Goal: Task Accomplishment & Management: Manage account settings

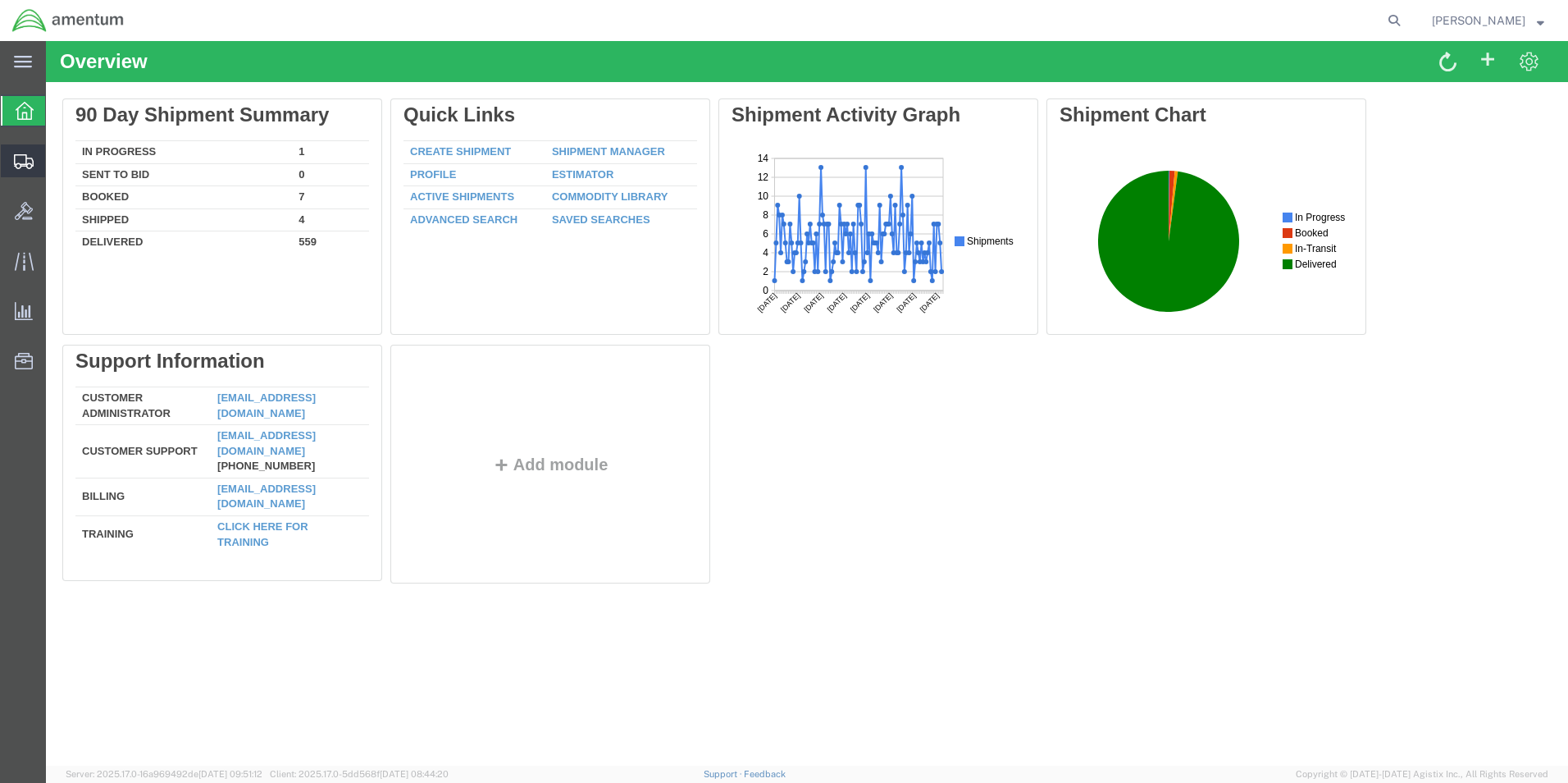
click at [20, 165] on icon at bounding box center [23, 162] width 19 height 15
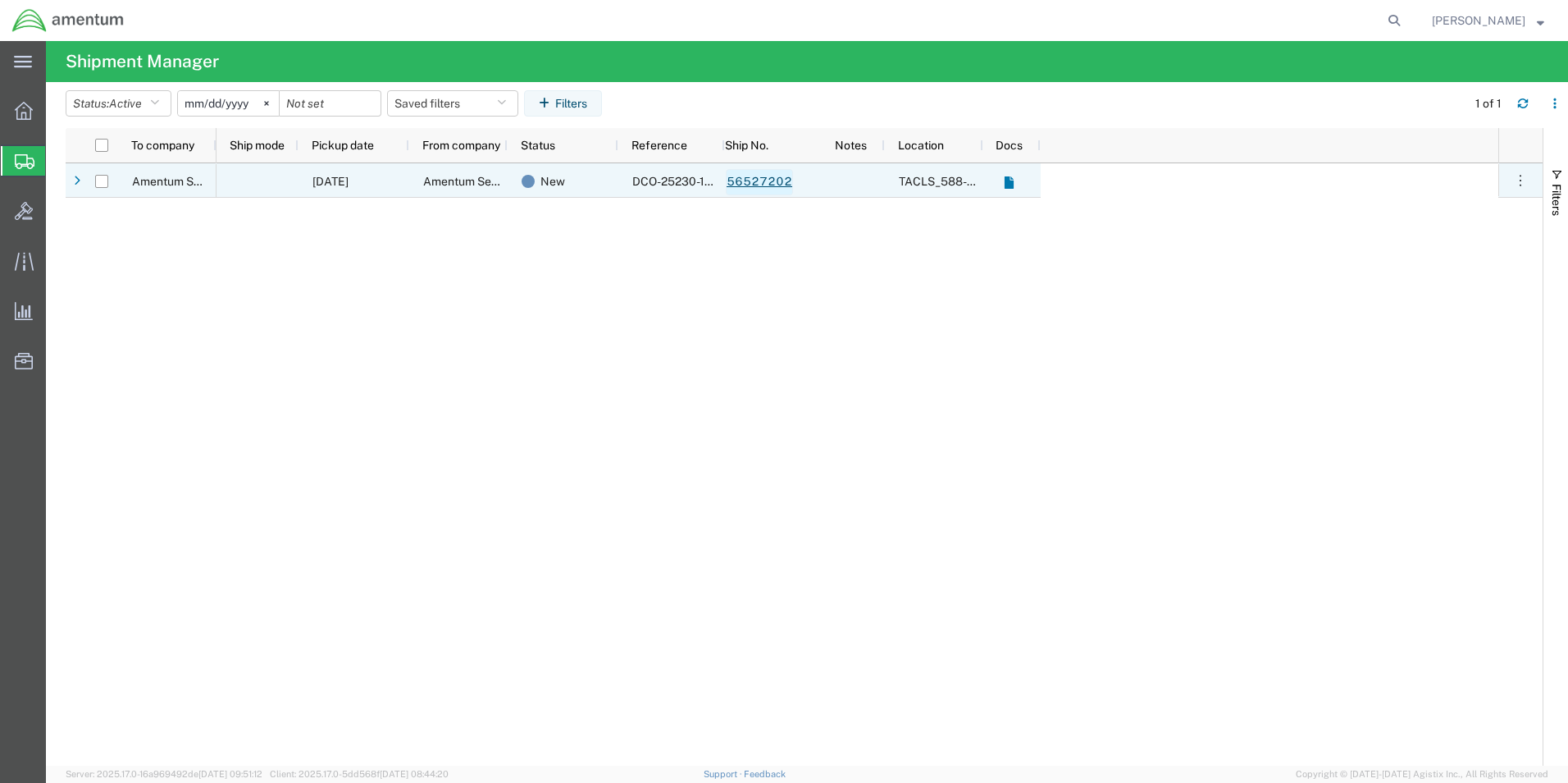
click at [760, 182] on link "56527202" at bounding box center [760, 182] width 67 height 26
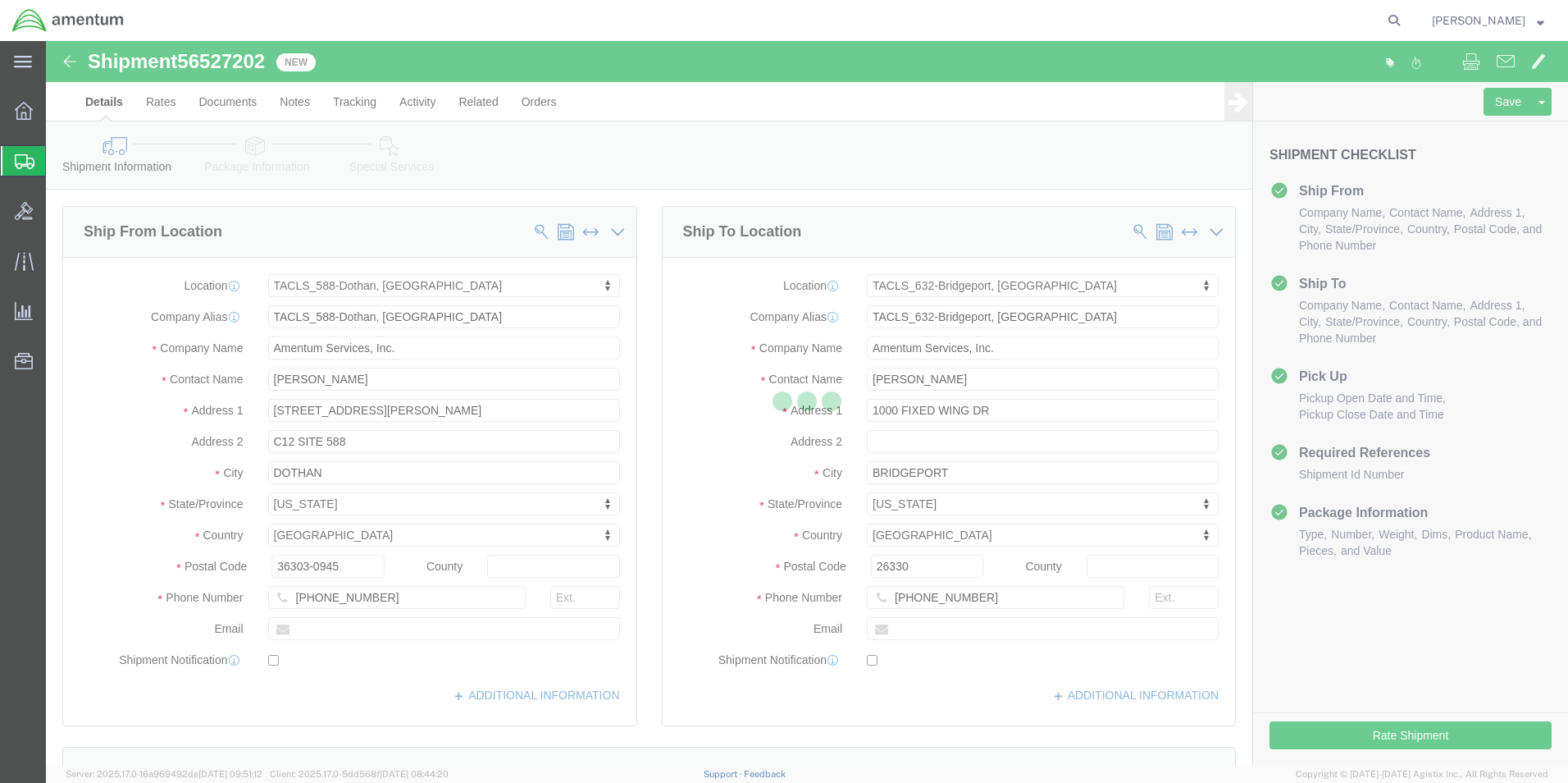
select select "42706"
select select "42717"
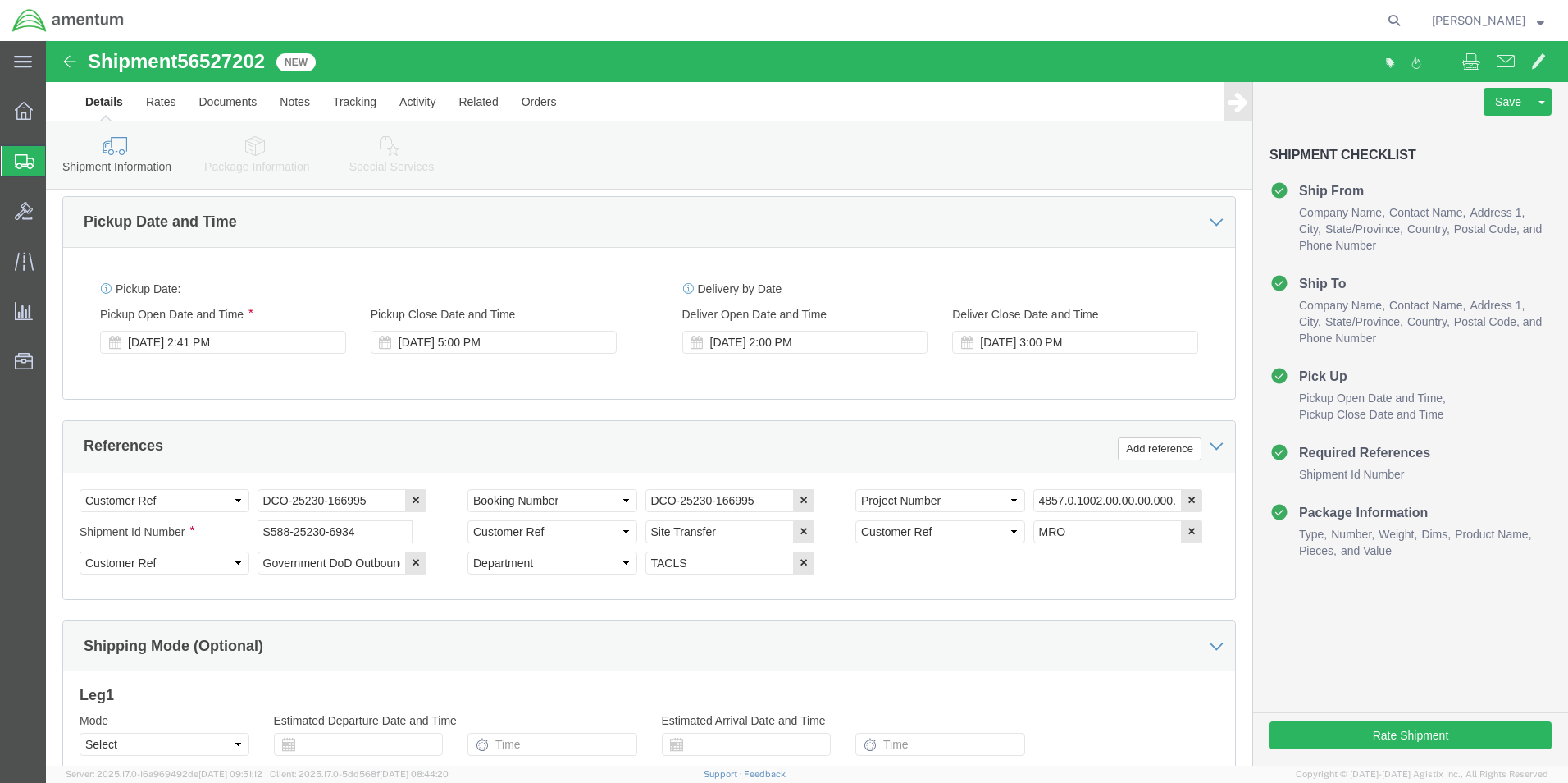
scroll to position [574, 0]
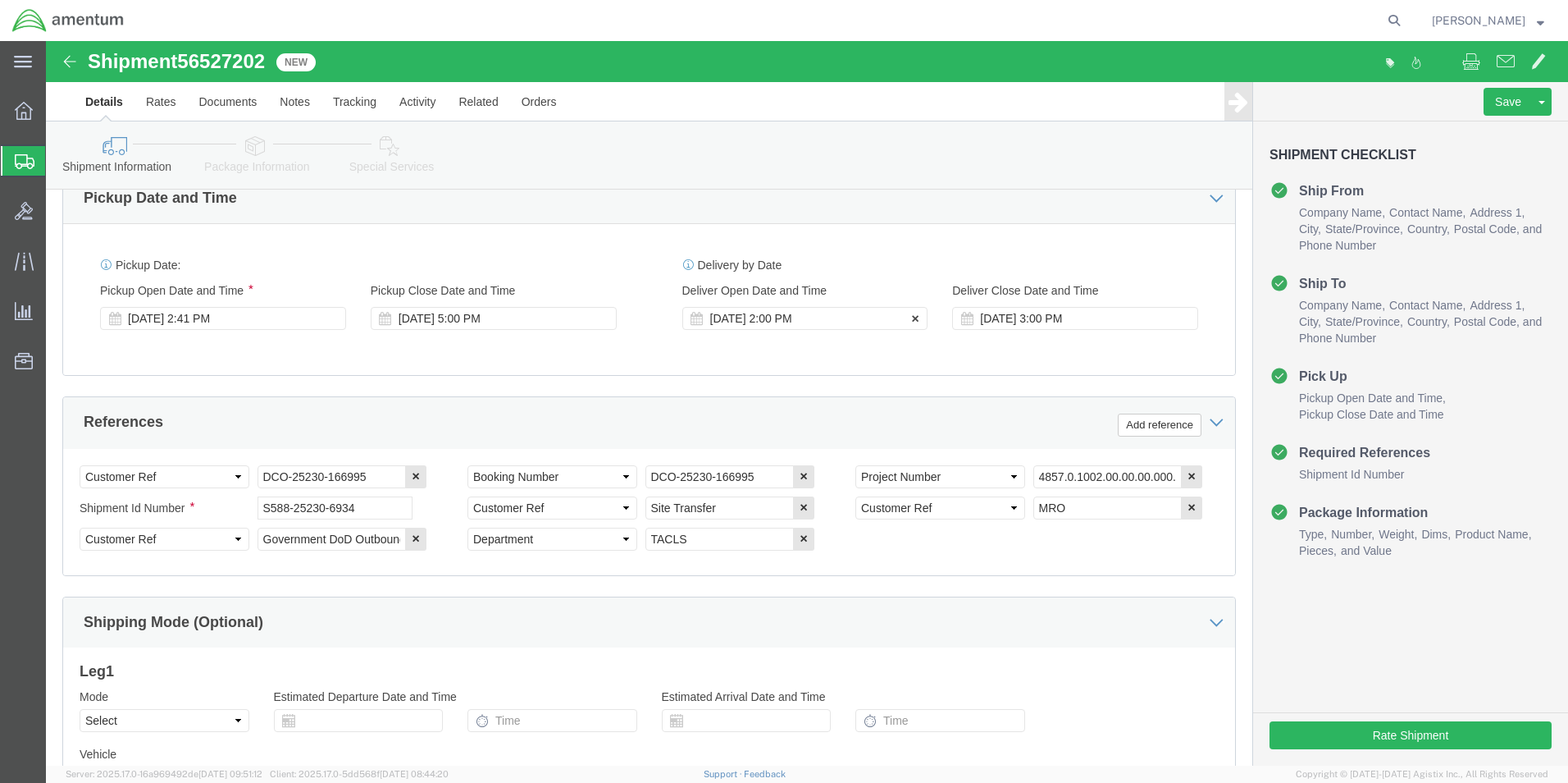
click div "[DATE] 2:00 PM"
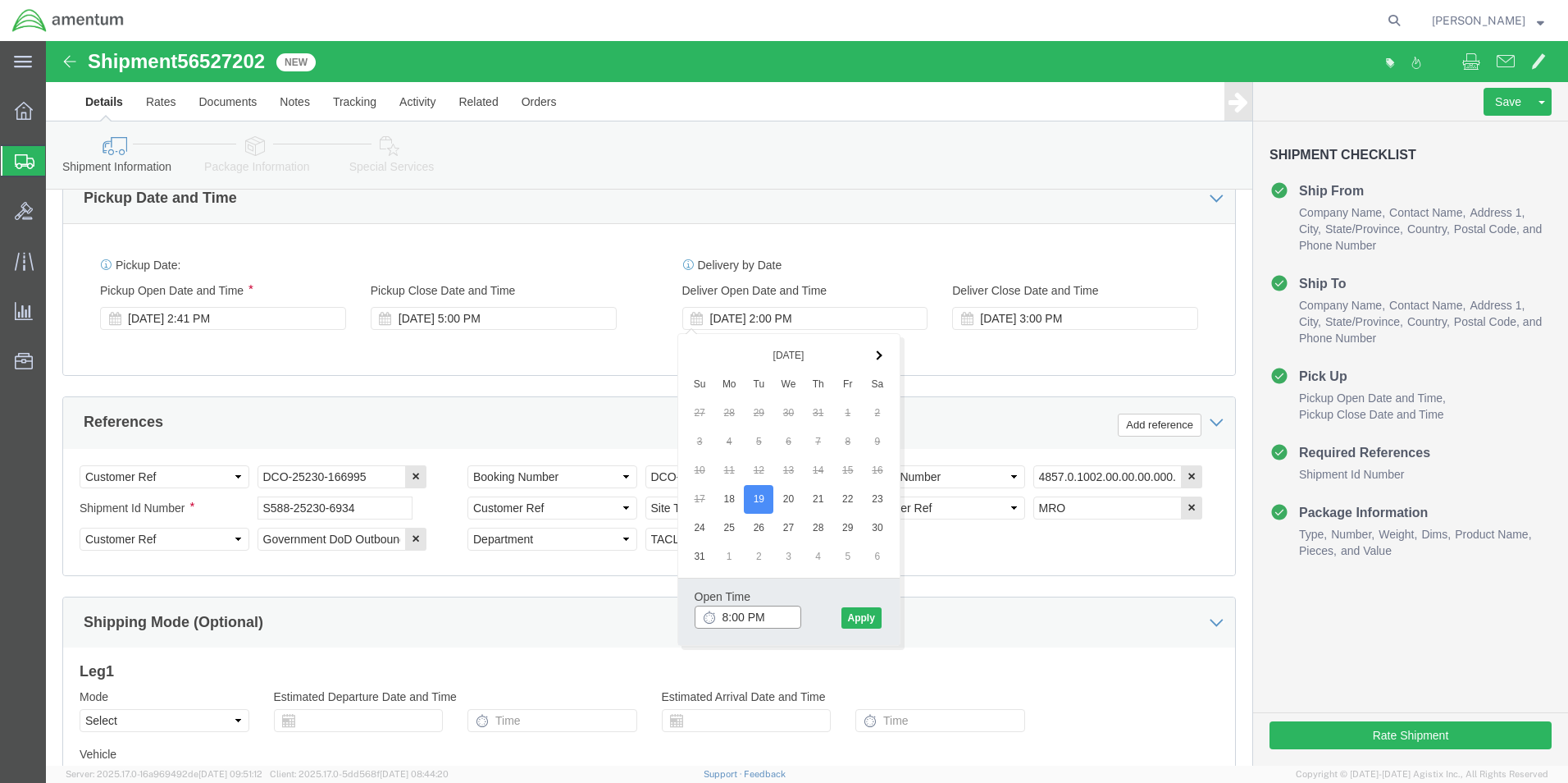
click input "8:00 PM"
type input "8:00 AM"
click button "Apply"
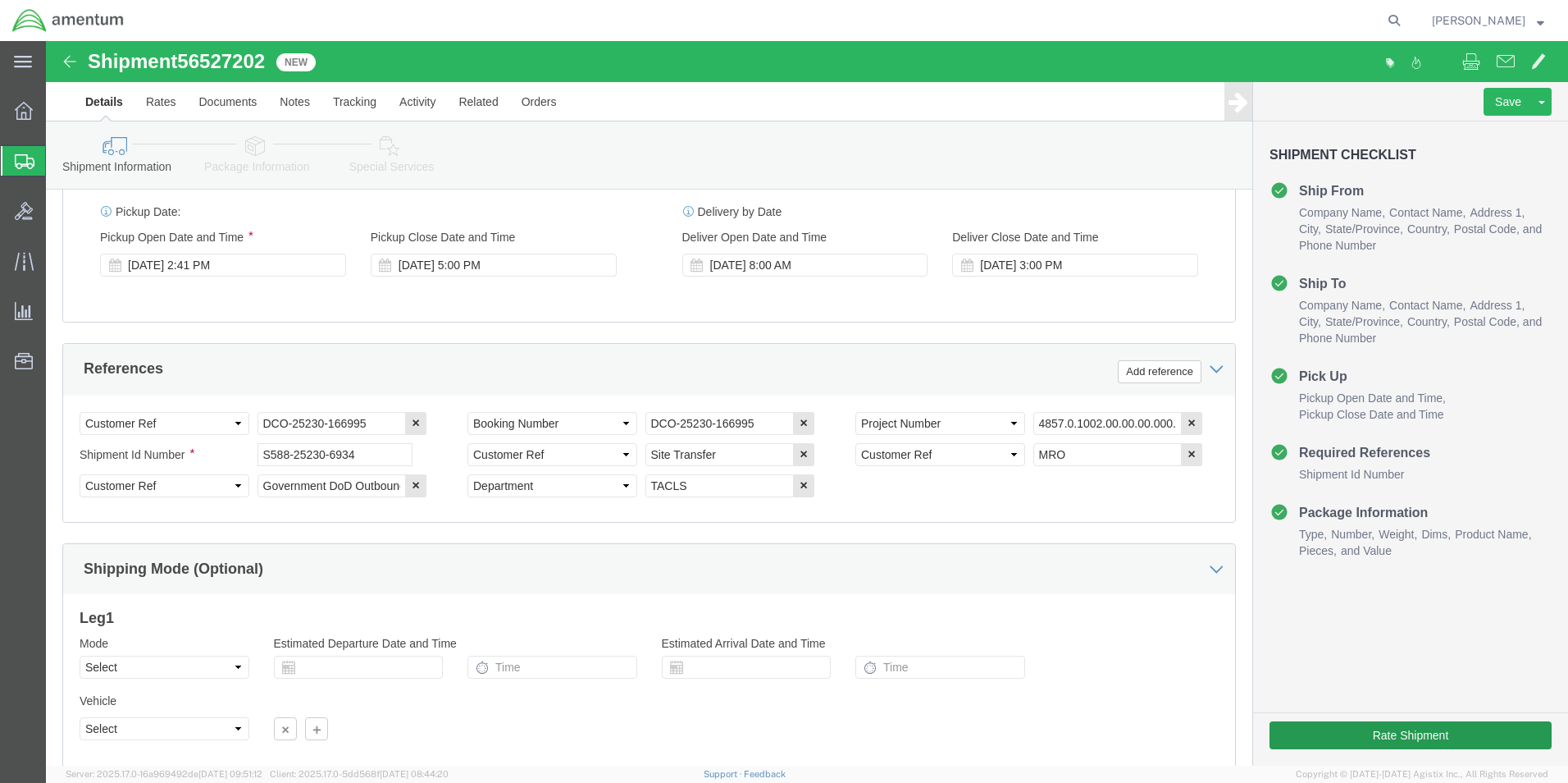
scroll to position [656, 0]
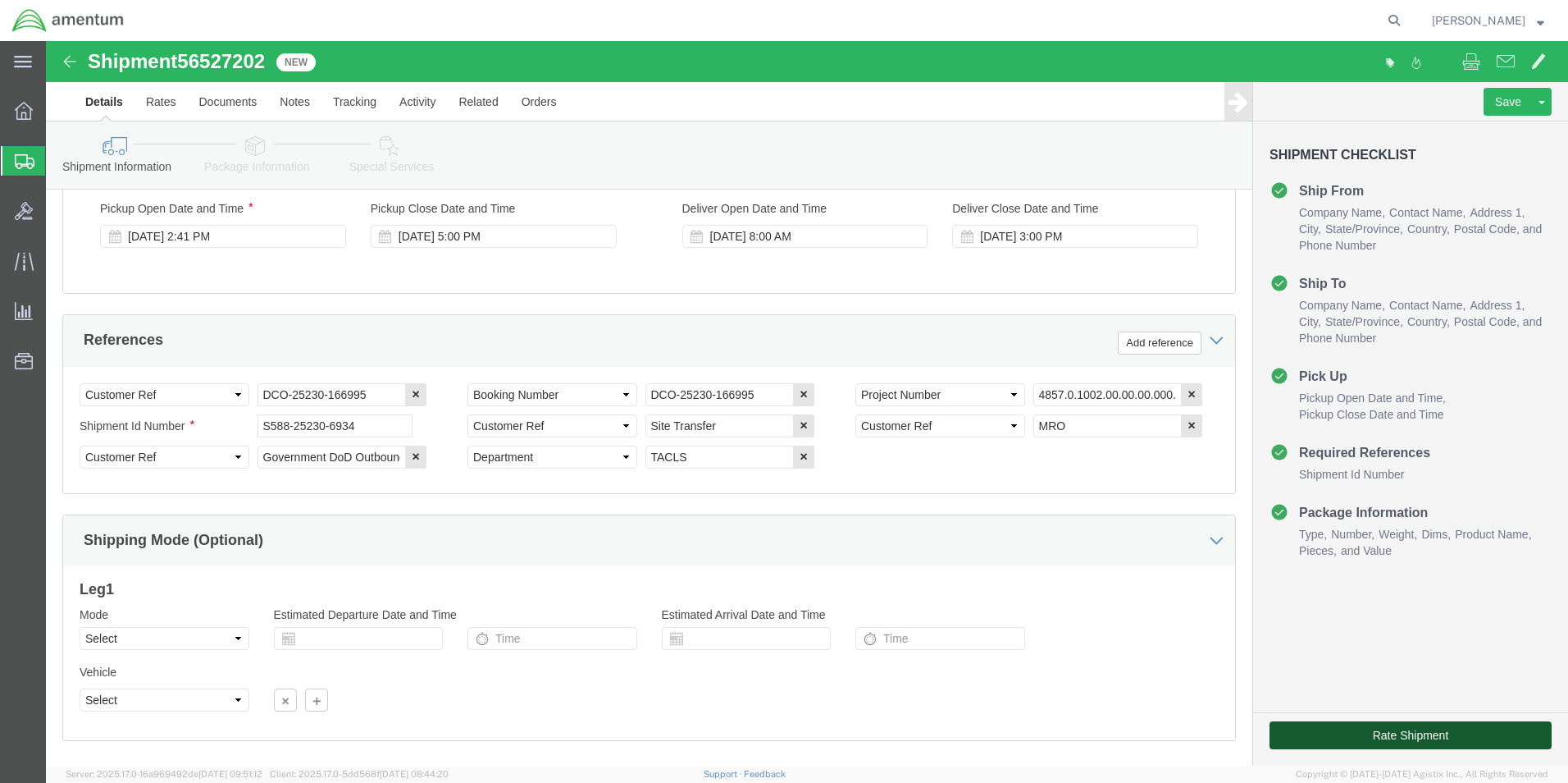
click button "Rate Shipment"
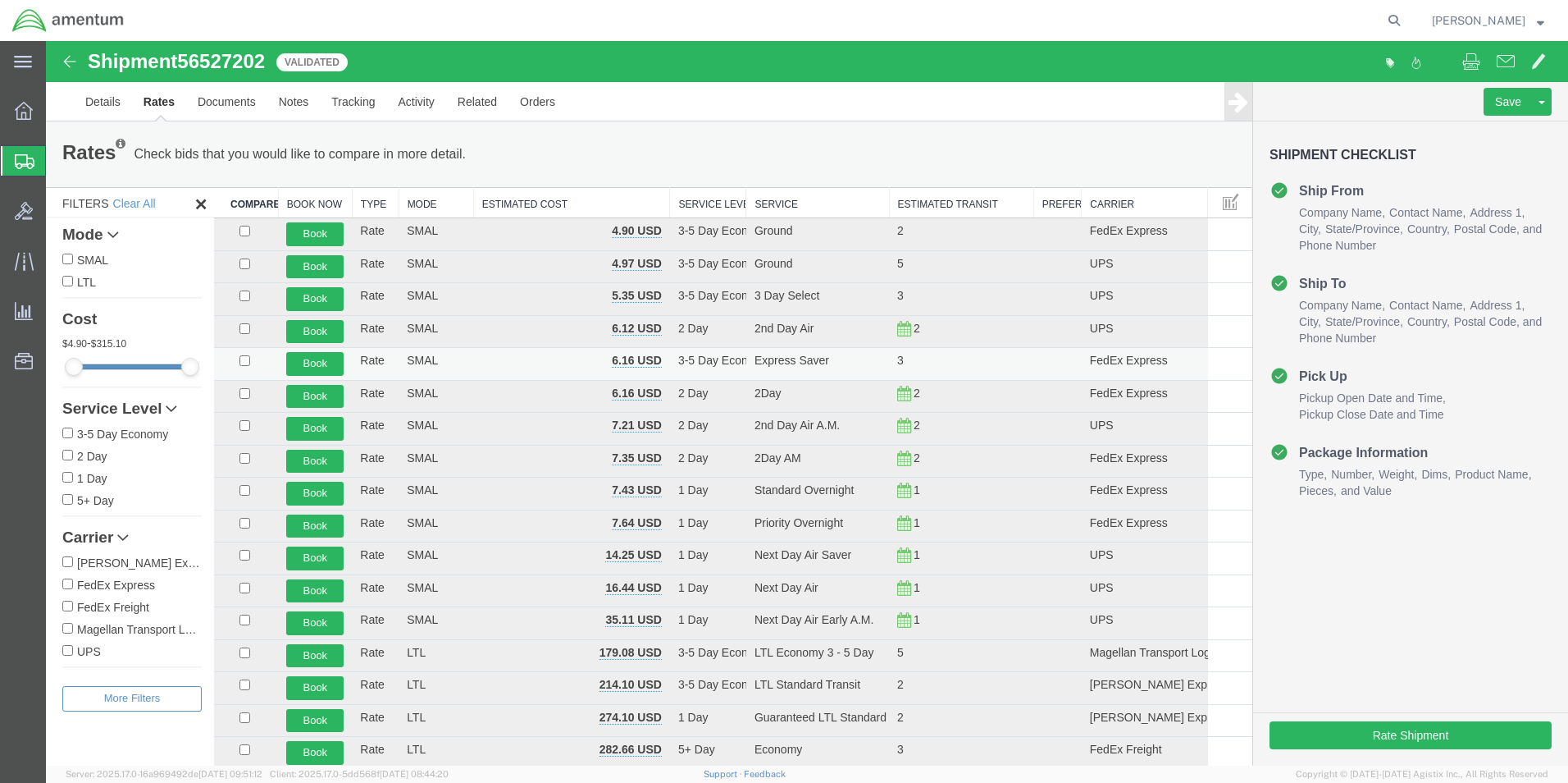
scroll to position [82, 0]
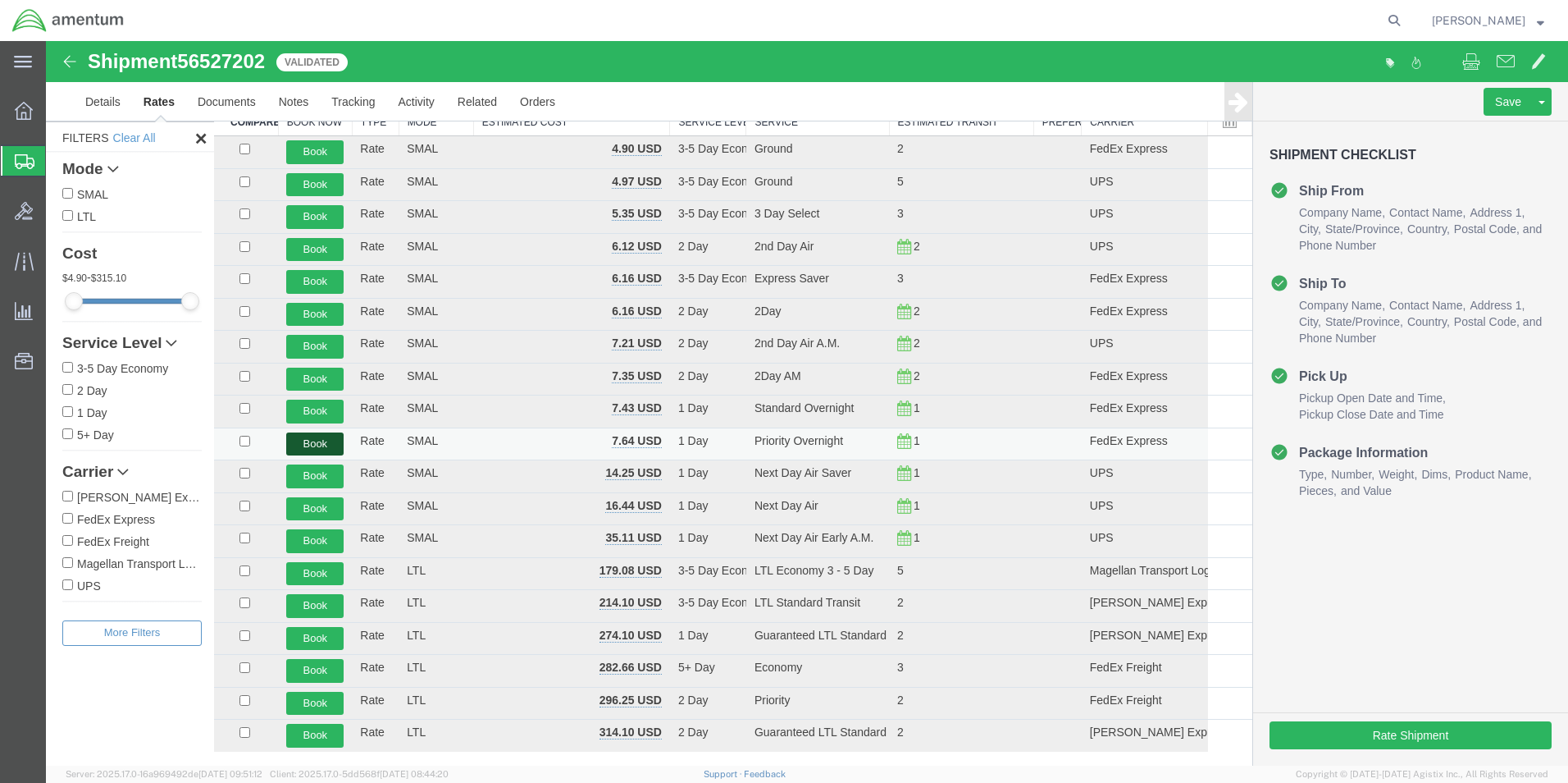
click at [334, 443] on button "Book" at bounding box center [315, 445] width 57 height 24
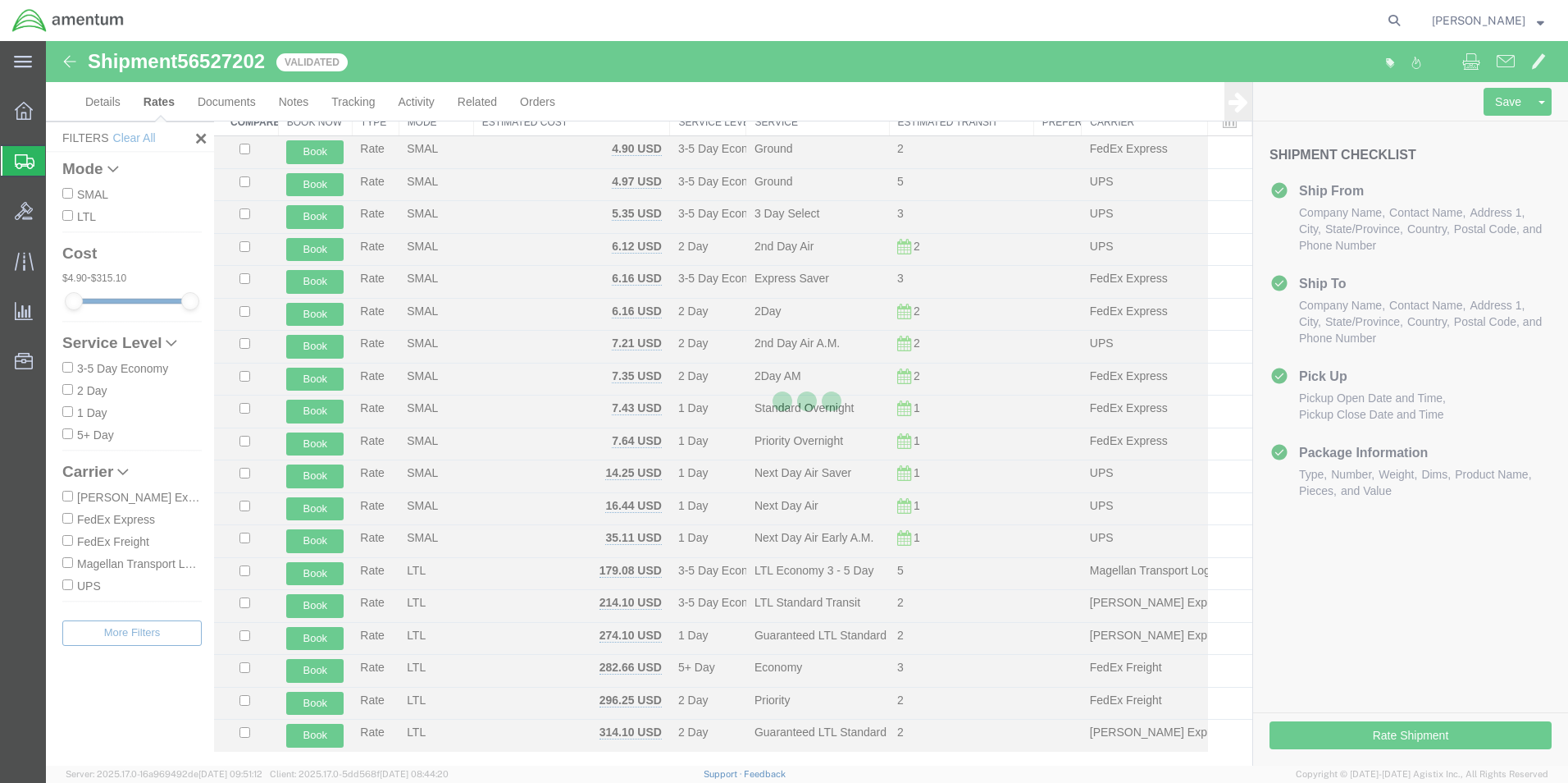
scroll to position [0, 0]
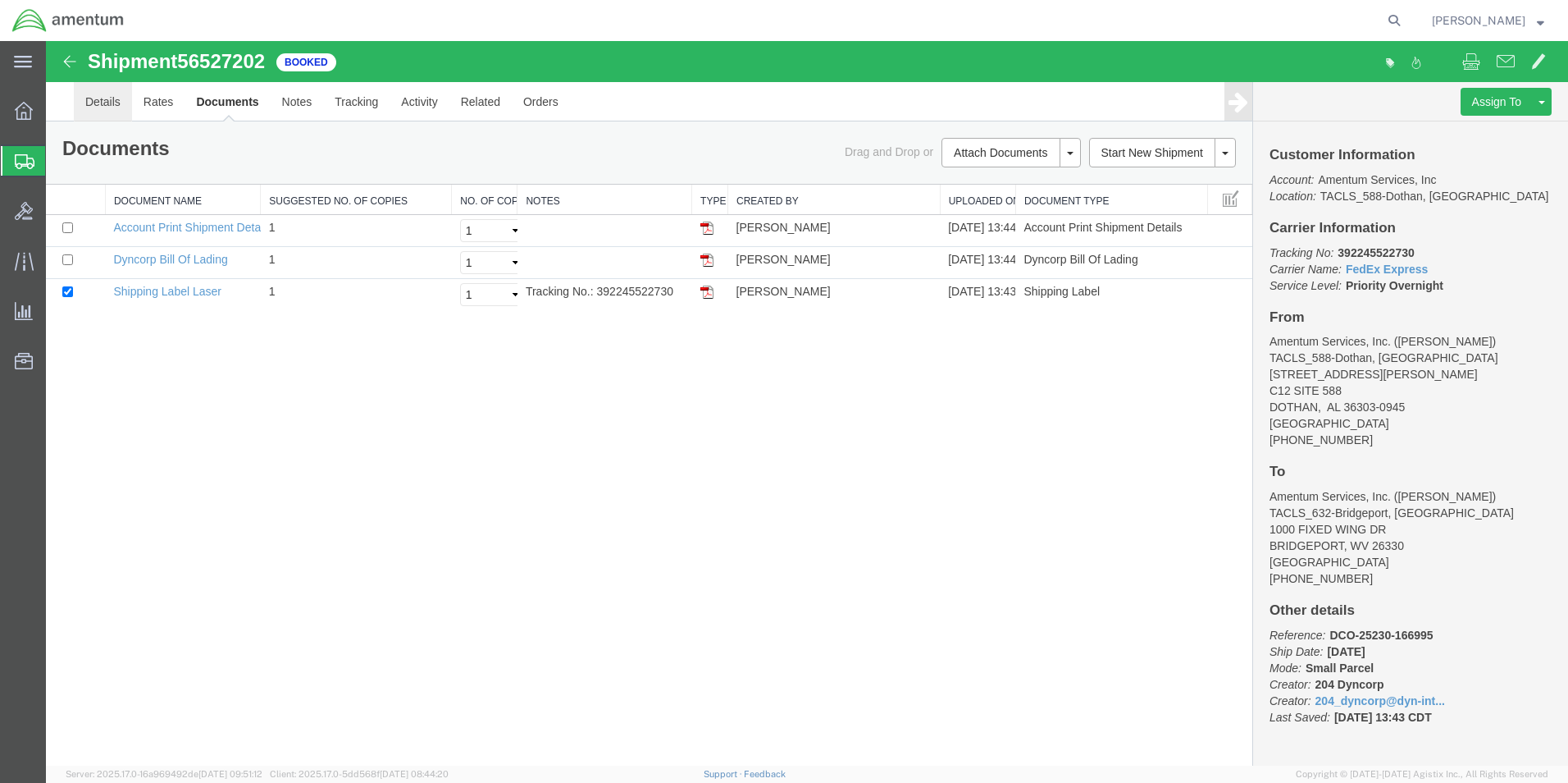
click at [109, 101] on link "Details" at bounding box center [103, 102] width 58 height 40
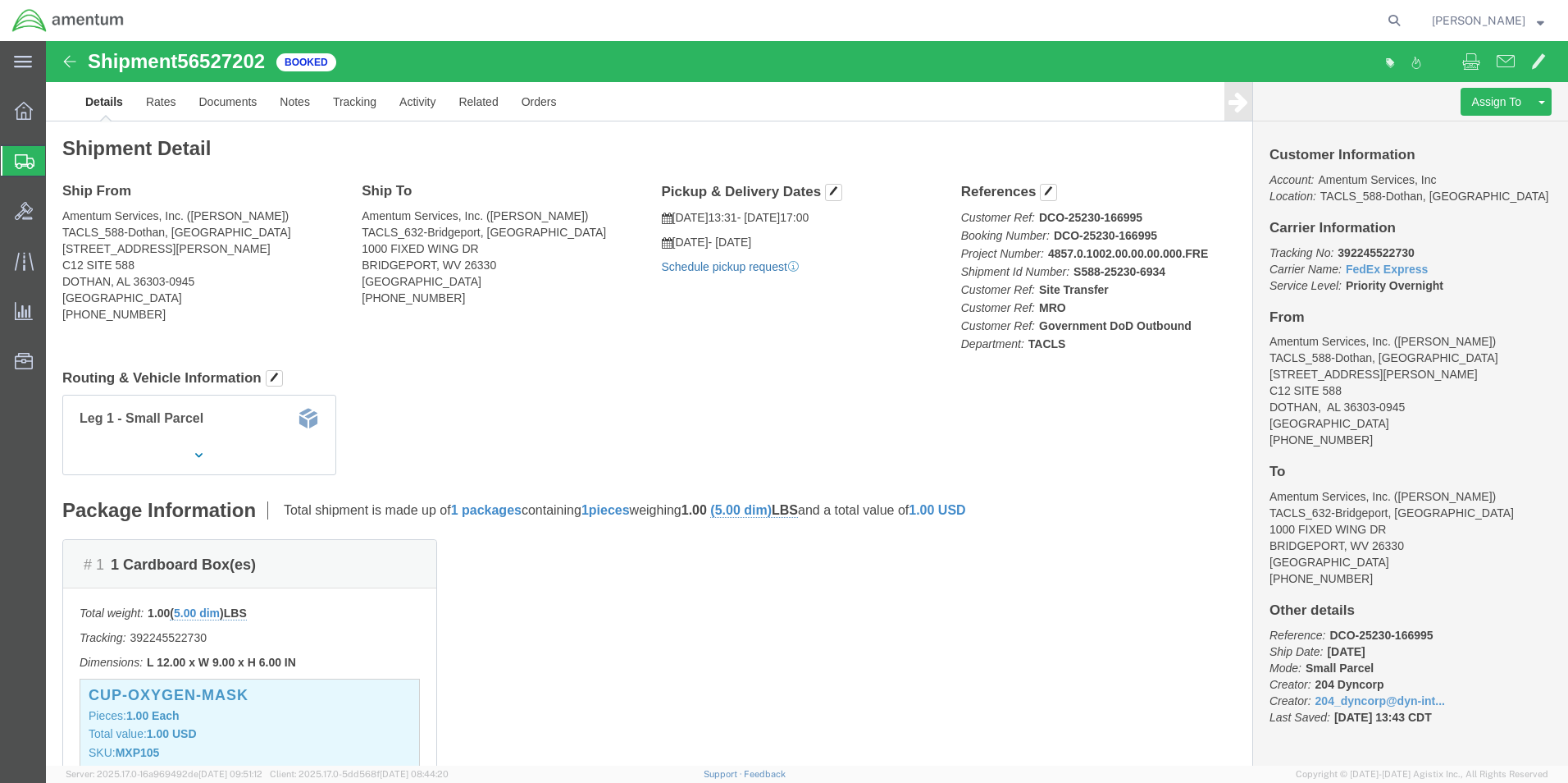
click link "Schedule pickup request"
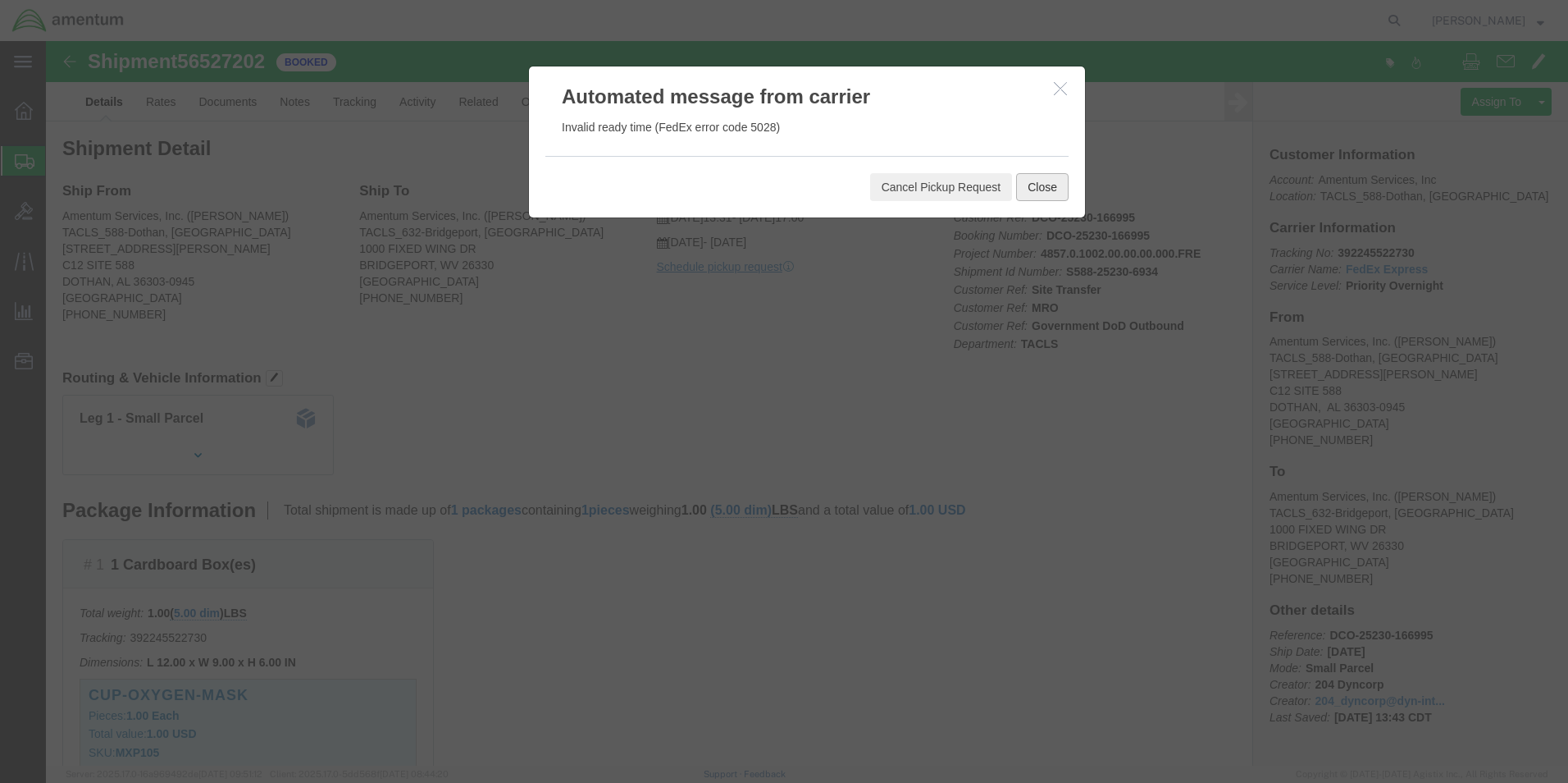
click button "Close"
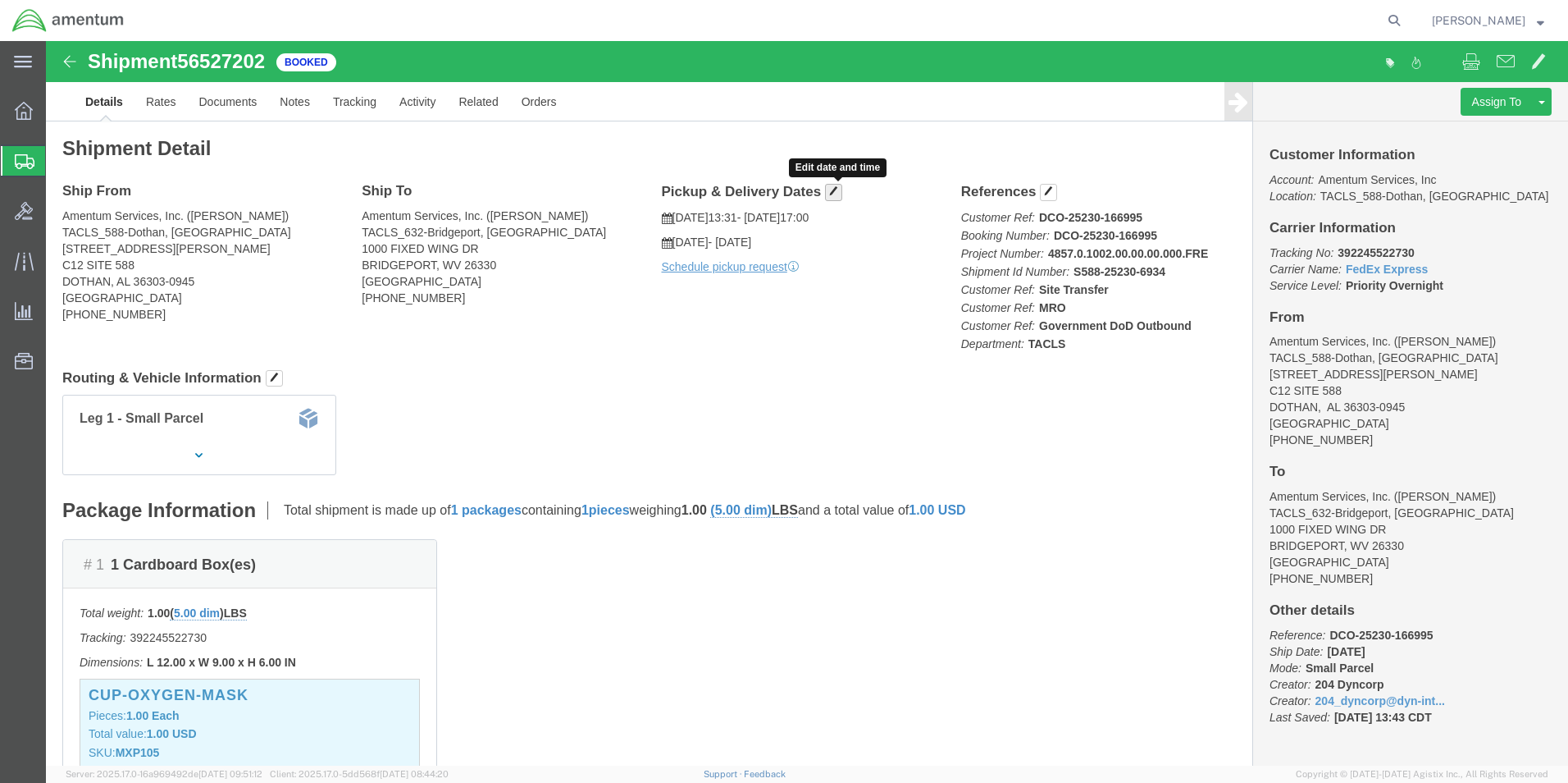
click span "button"
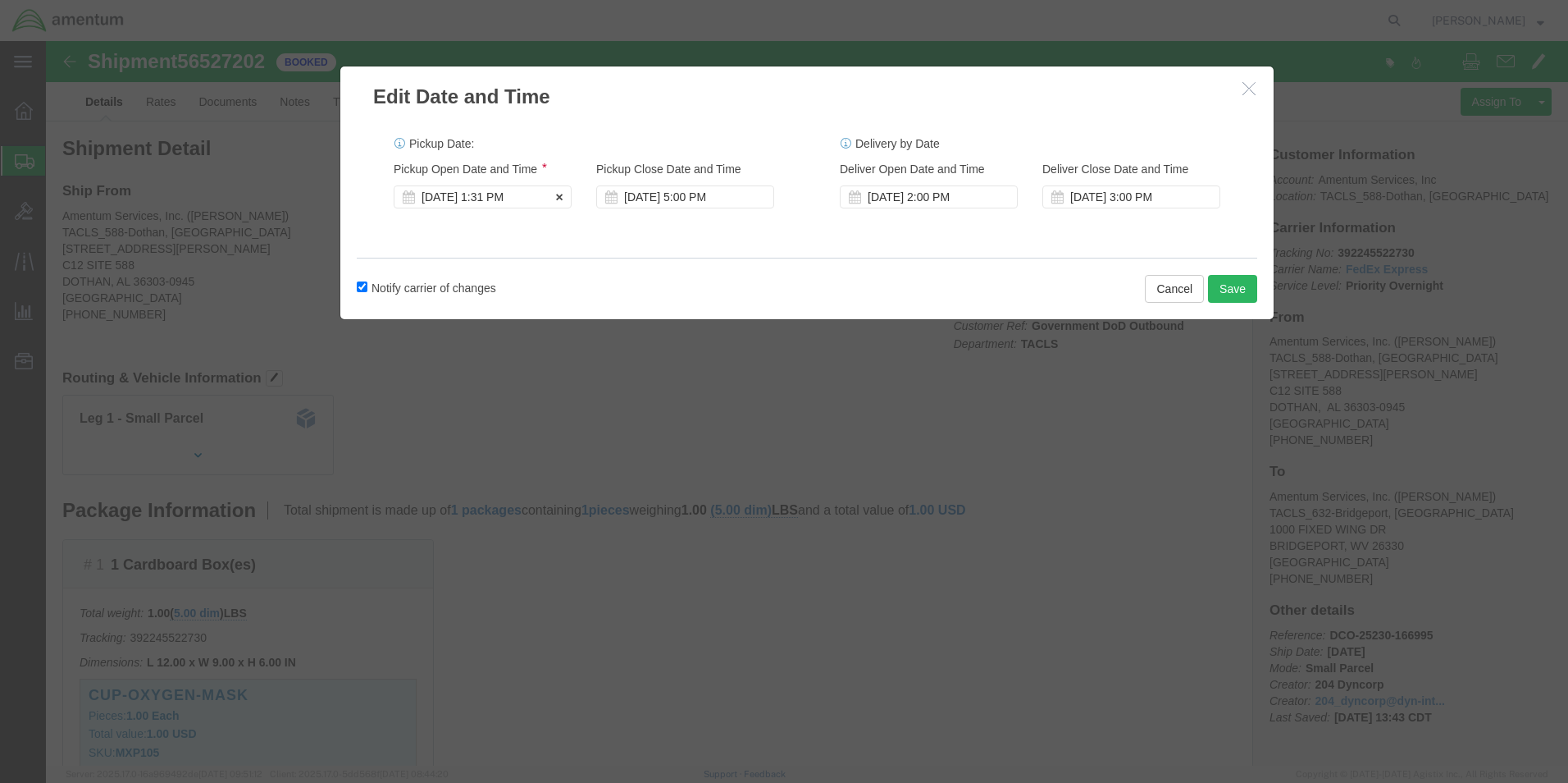
click div "[DATE] 1:31 PM"
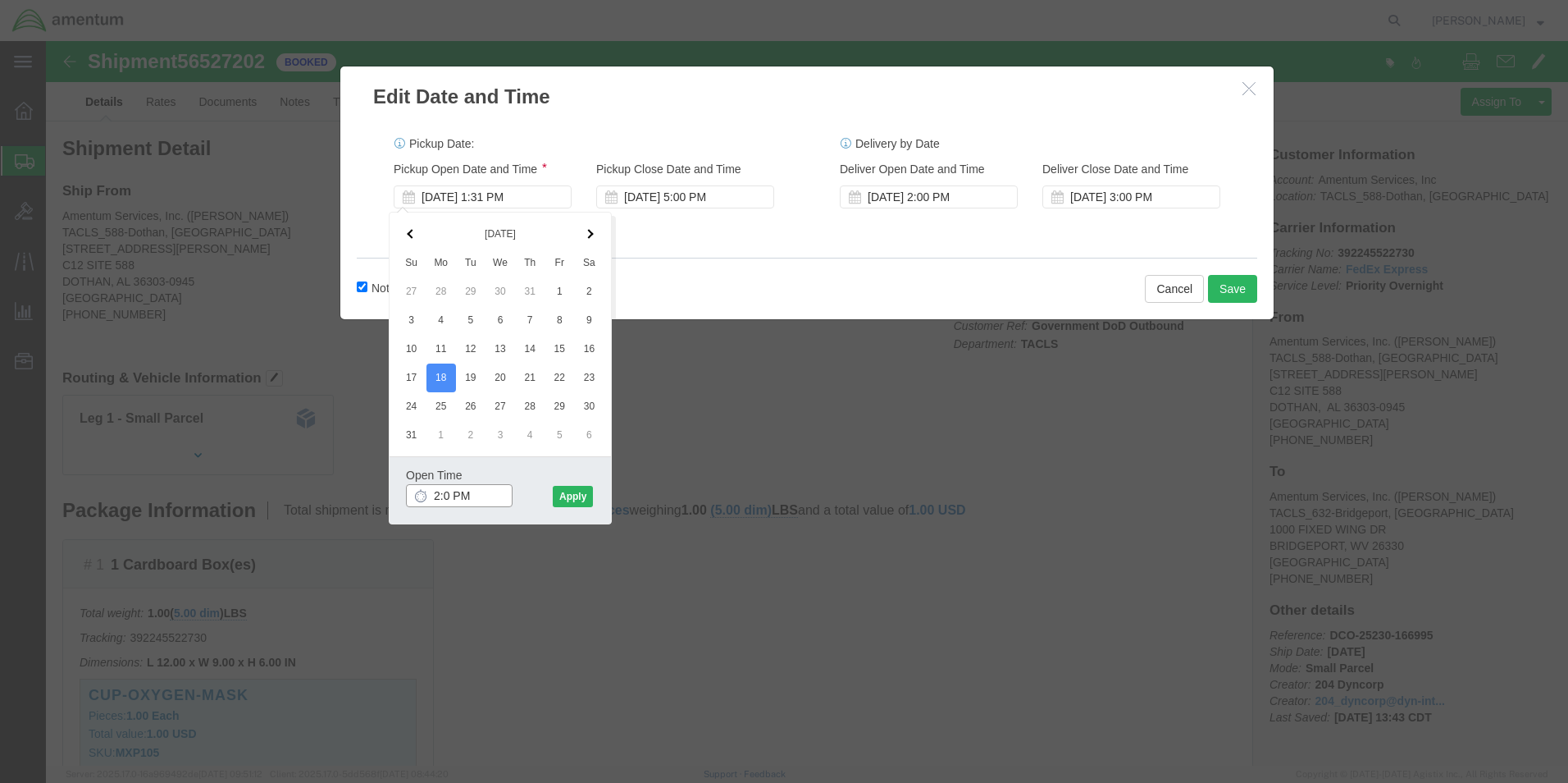
type input "2:00 PM"
click button "Apply"
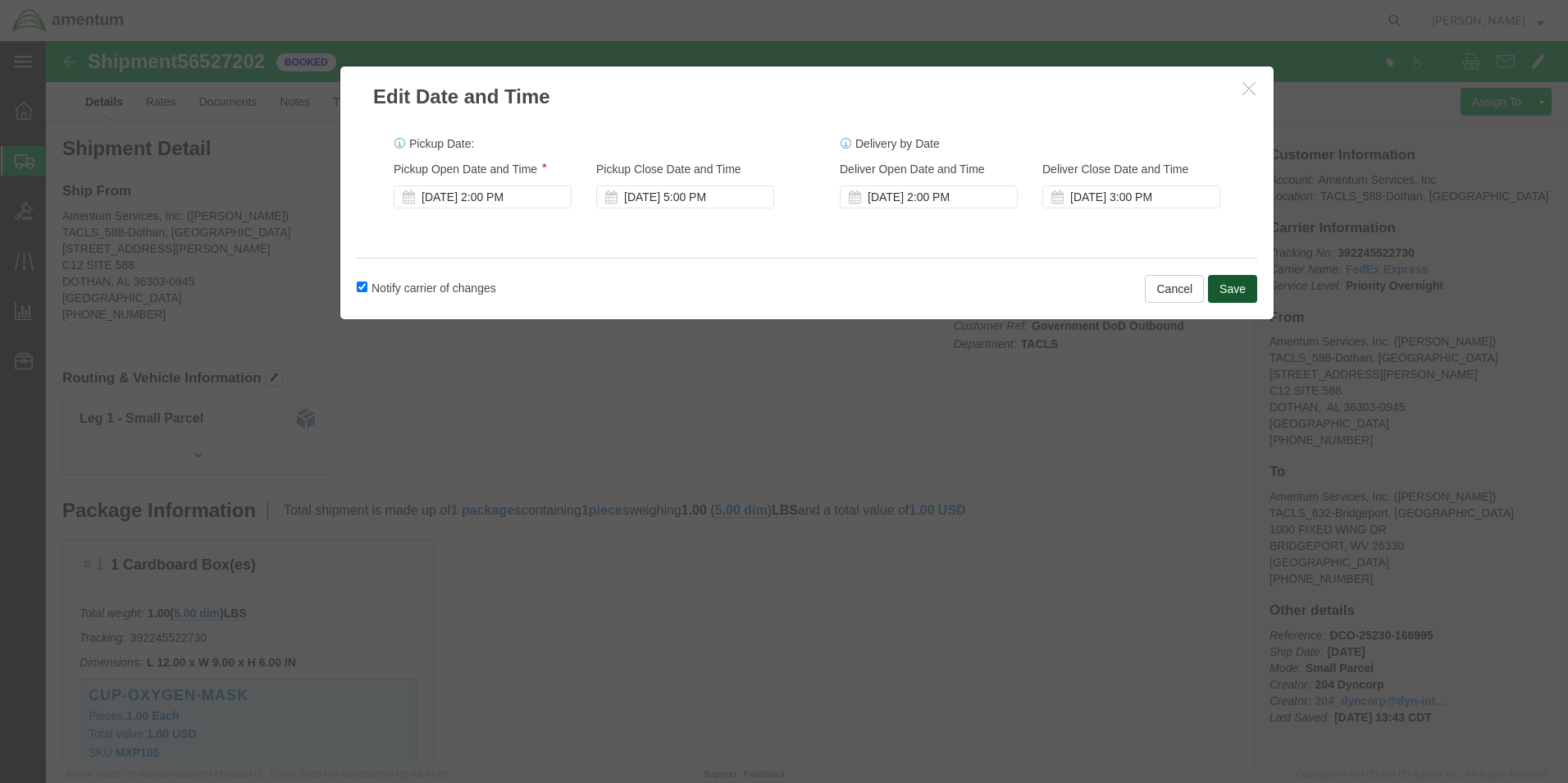
click button "Save"
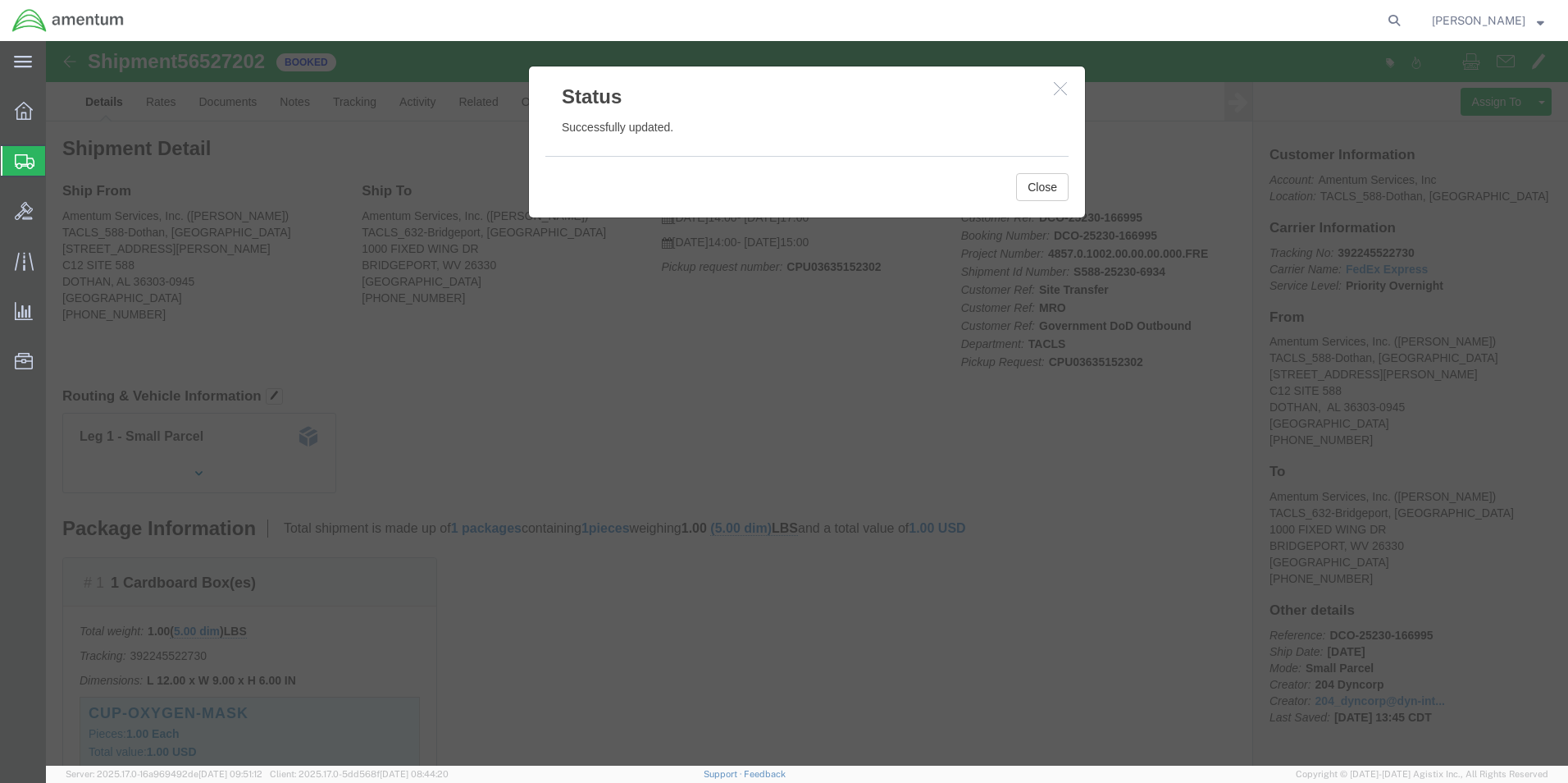
click icon "button"
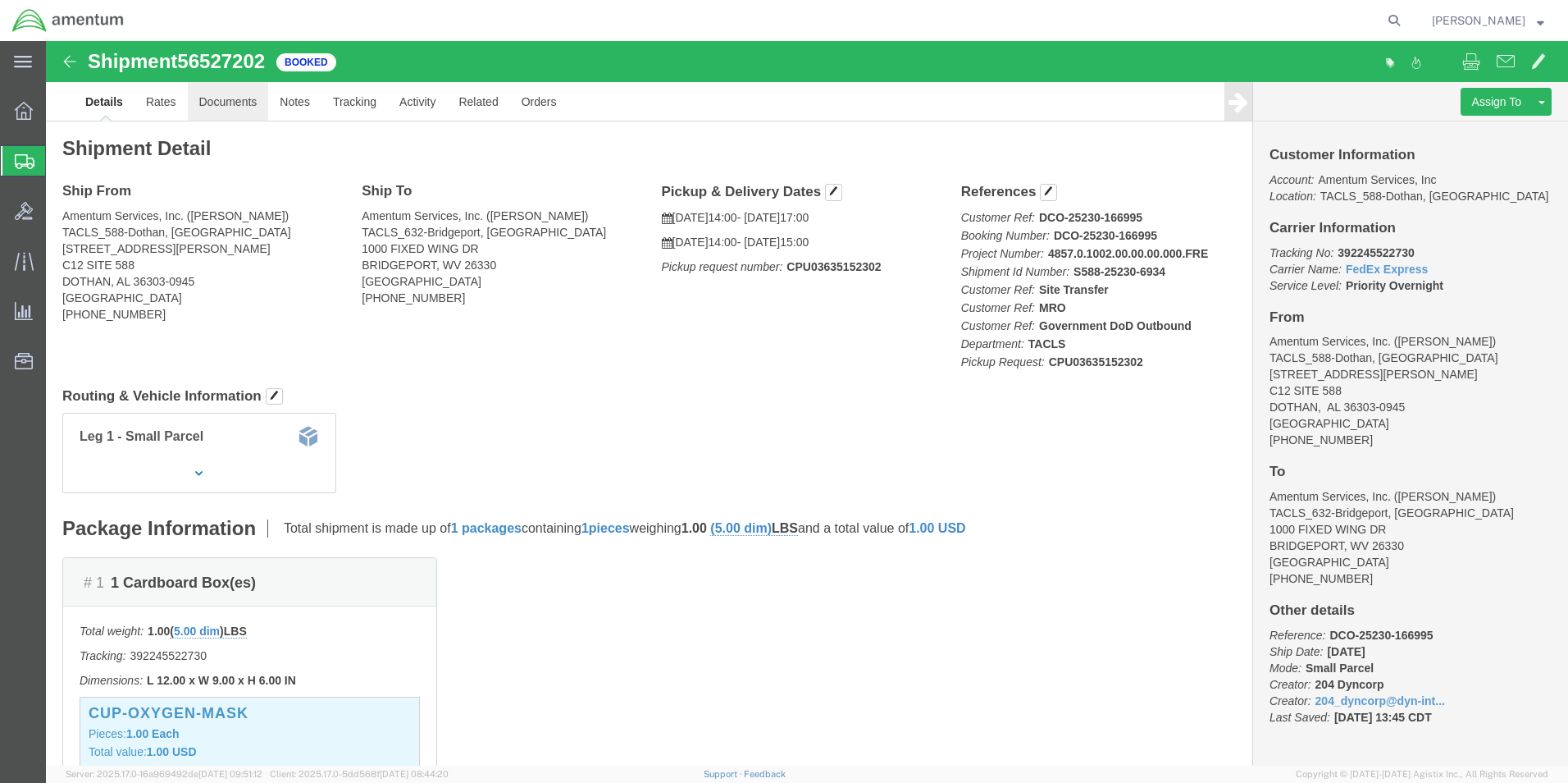
click link "Documents"
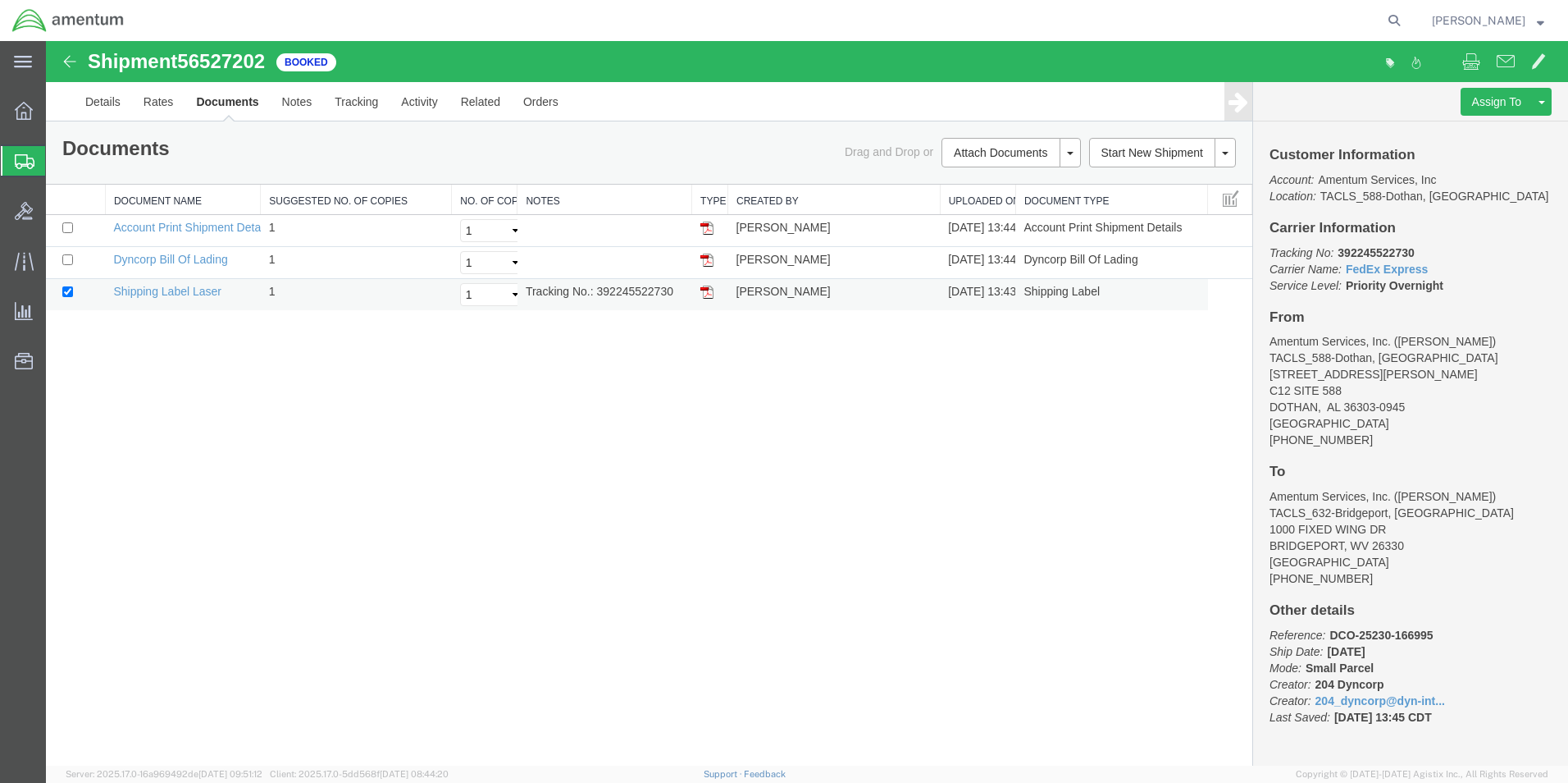
click at [710, 296] on img at bounding box center [707, 292] width 13 height 13
